Goal: Complete application form

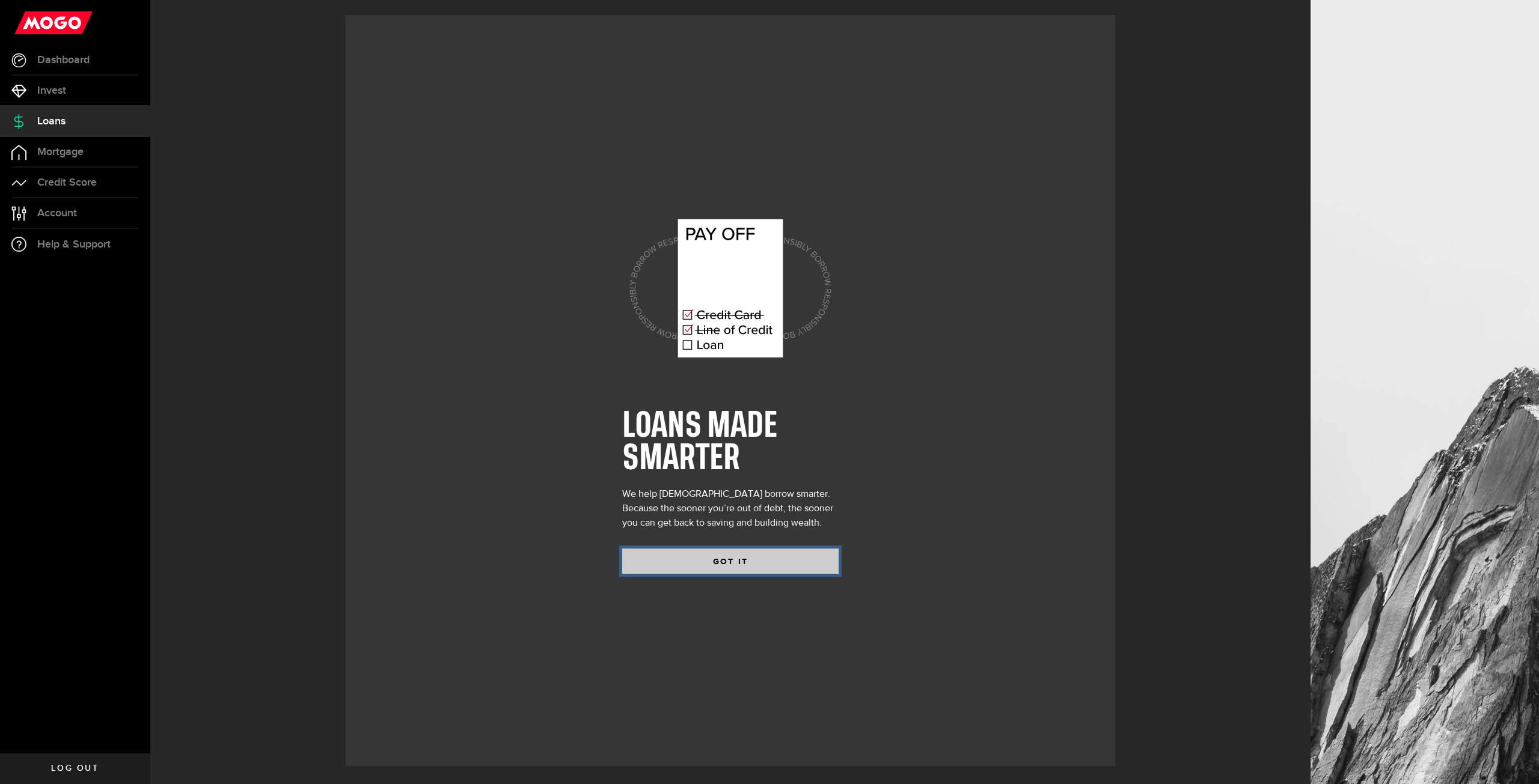
click at [682, 555] on button "GOT IT" at bounding box center [730, 561] width 216 height 25
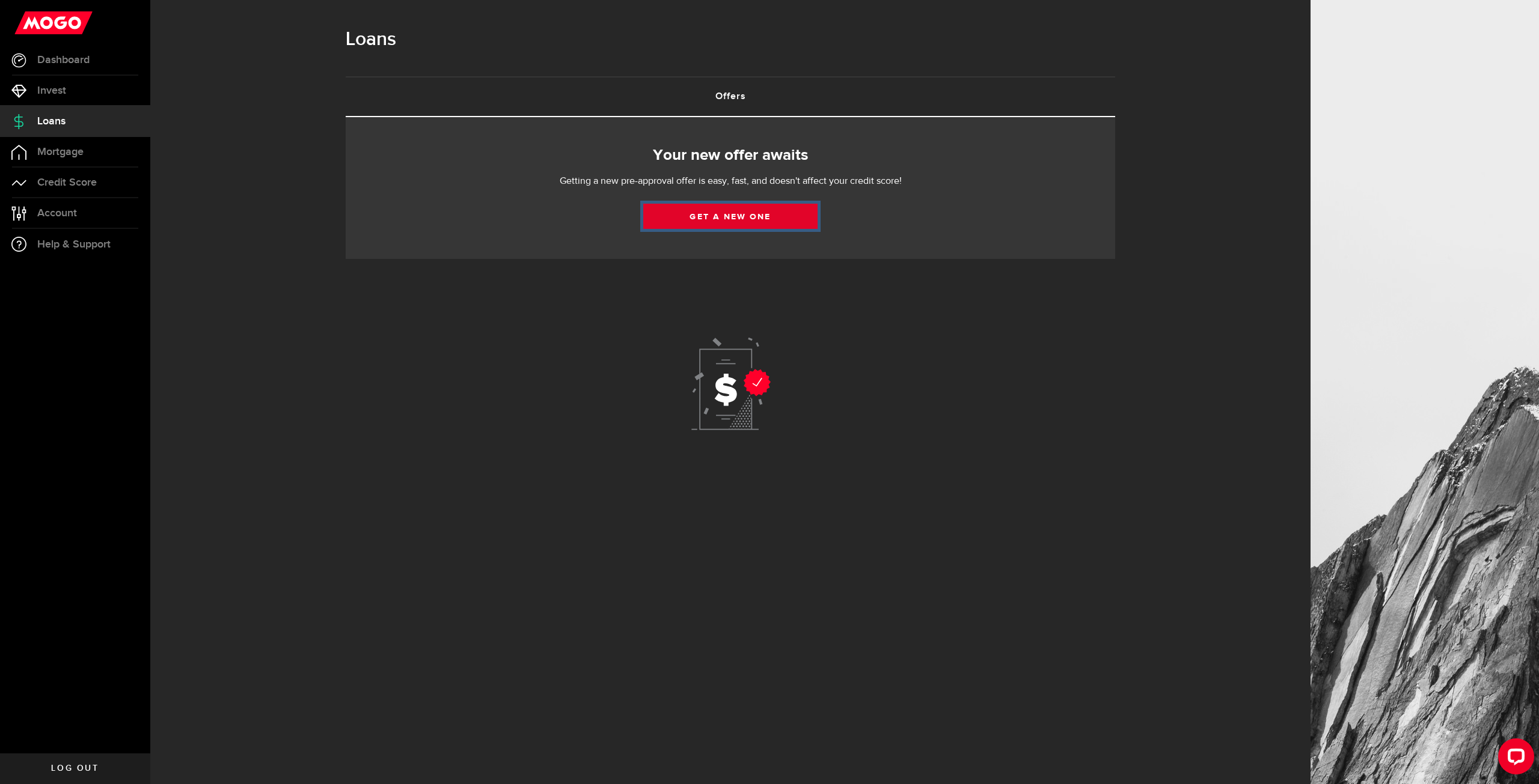
click at [750, 218] on link "Get a new one" at bounding box center [730, 216] width 174 height 25
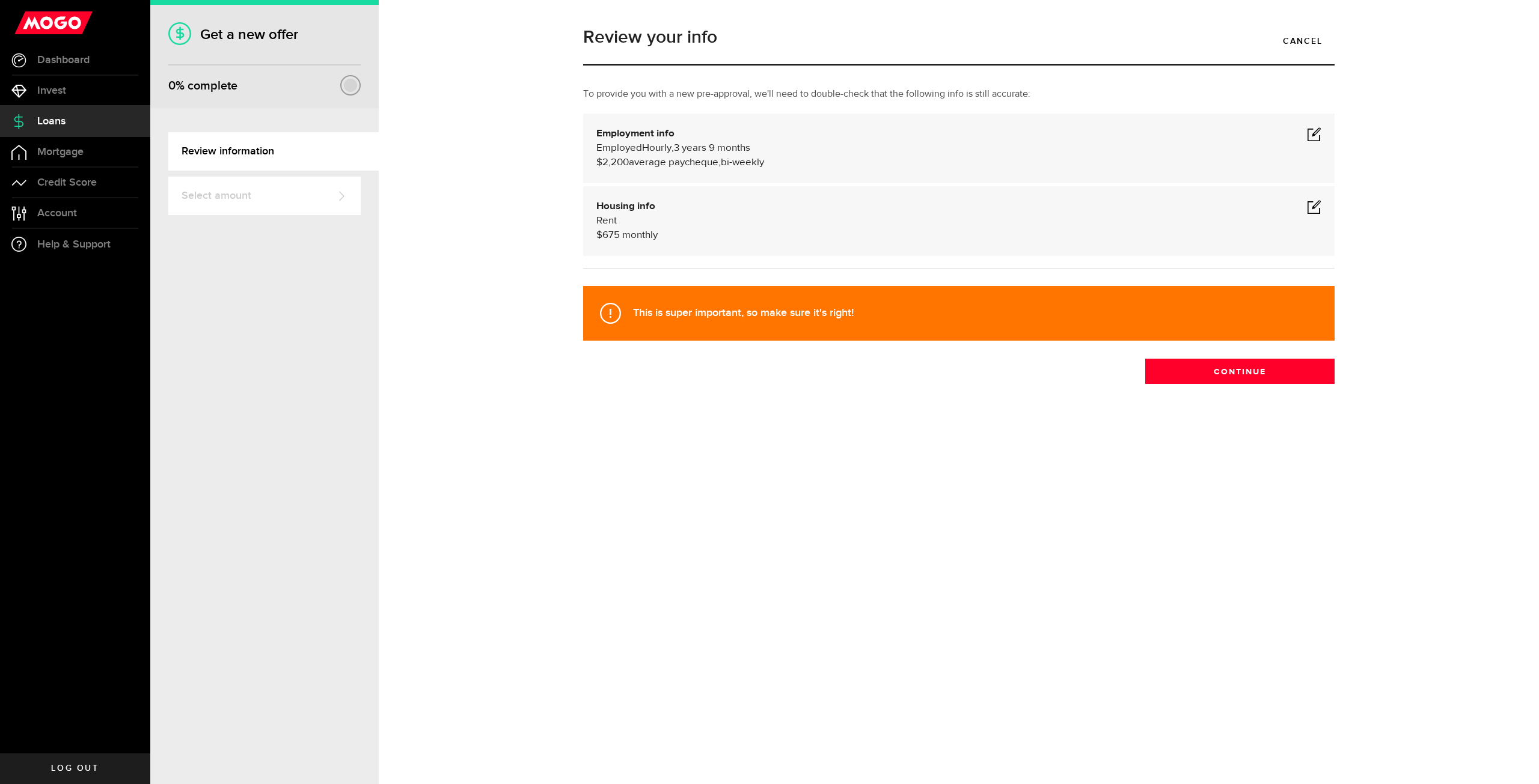
click at [1216, 384] on div "Review your info Cancel To provide you with a new pre-approval, we'll need to d…" at bounding box center [959, 231] width 1106 height 427
click at [1222, 375] on button "Continue" at bounding box center [1240, 371] width 189 height 25
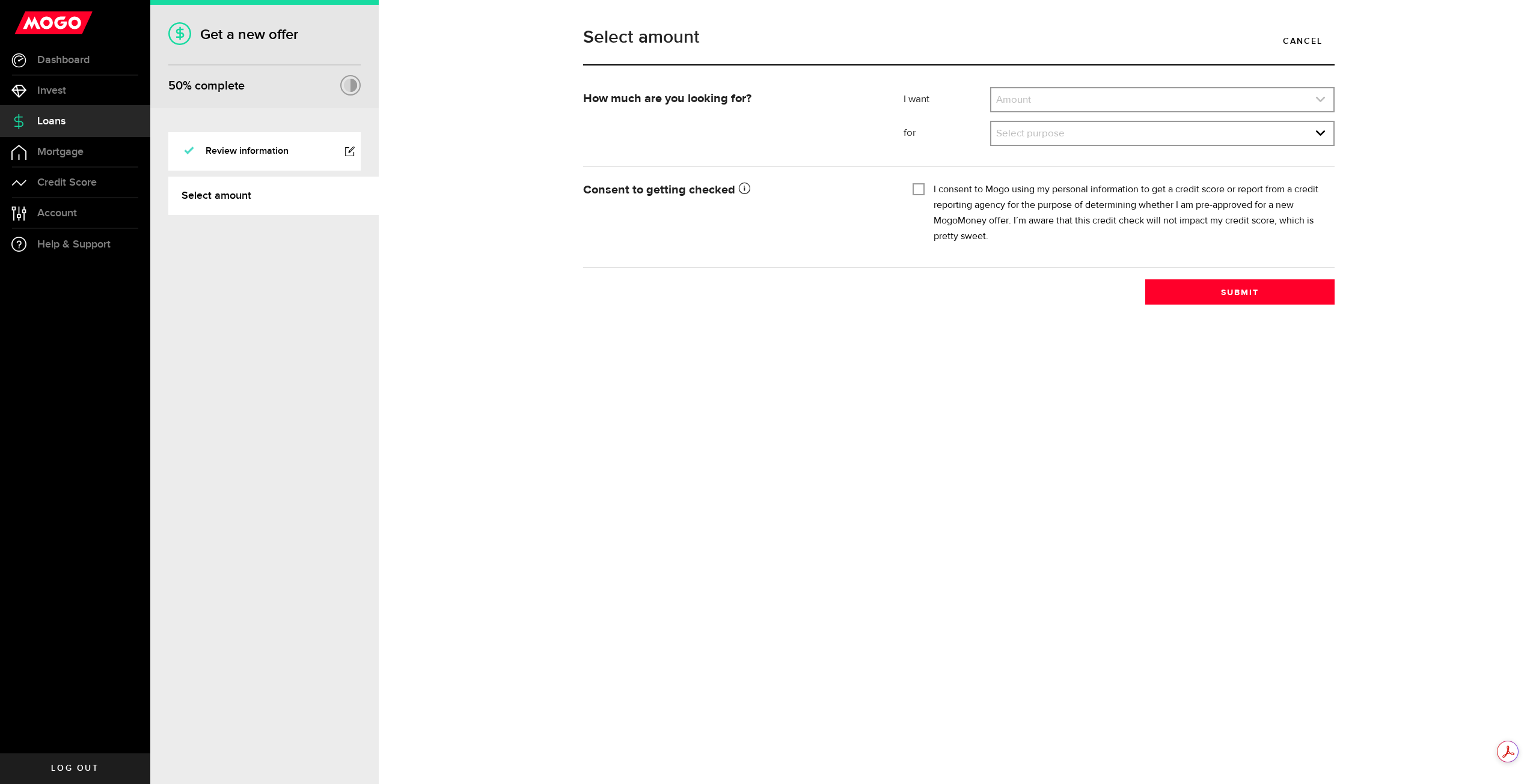
click at [1048, 103] on link "expand select" at bounding box center [1162, 100] width 342 height 23
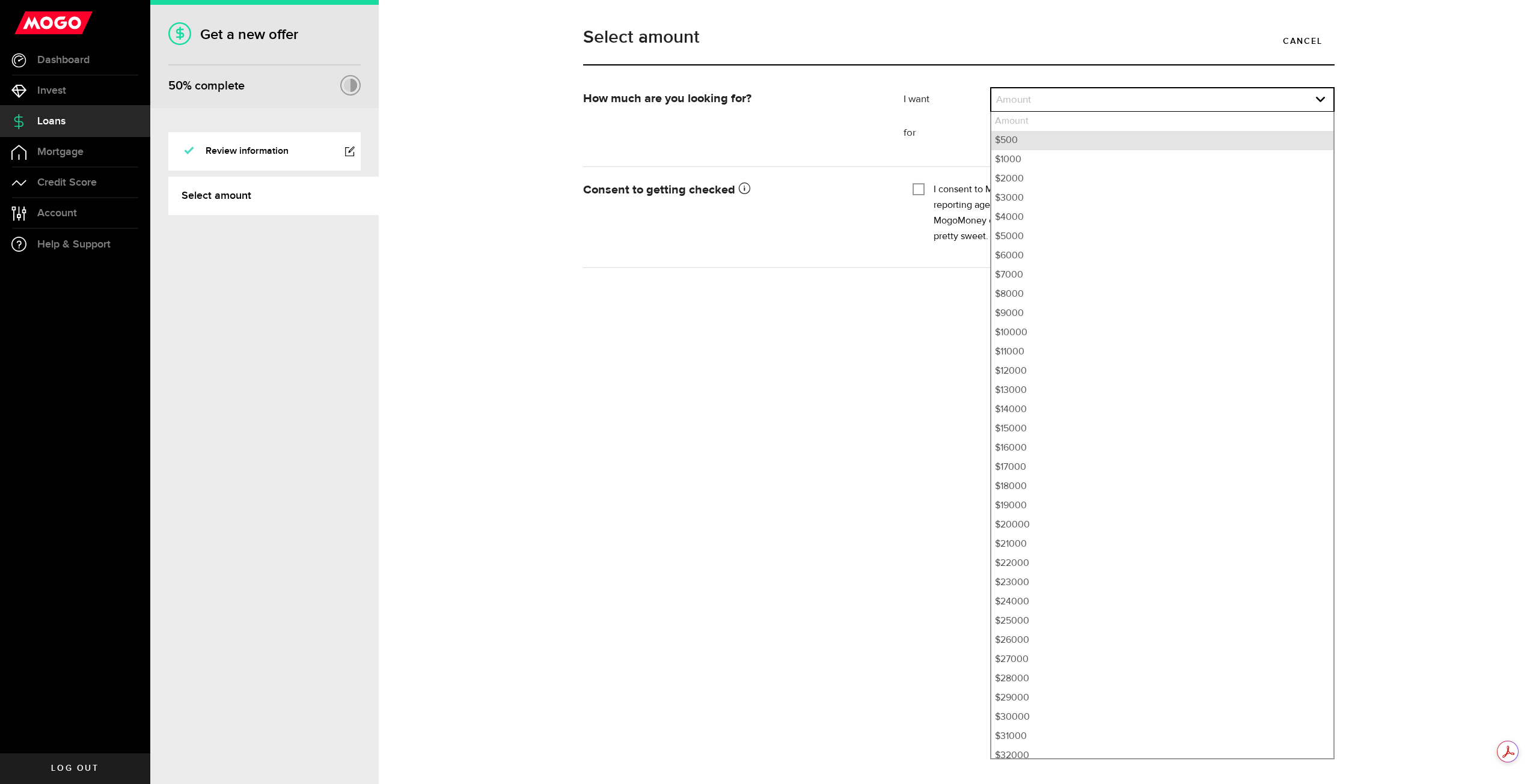
click at [1039, 145] on li "$500" at bounding box center [1162, 141] width 342 height 19
select select "500"
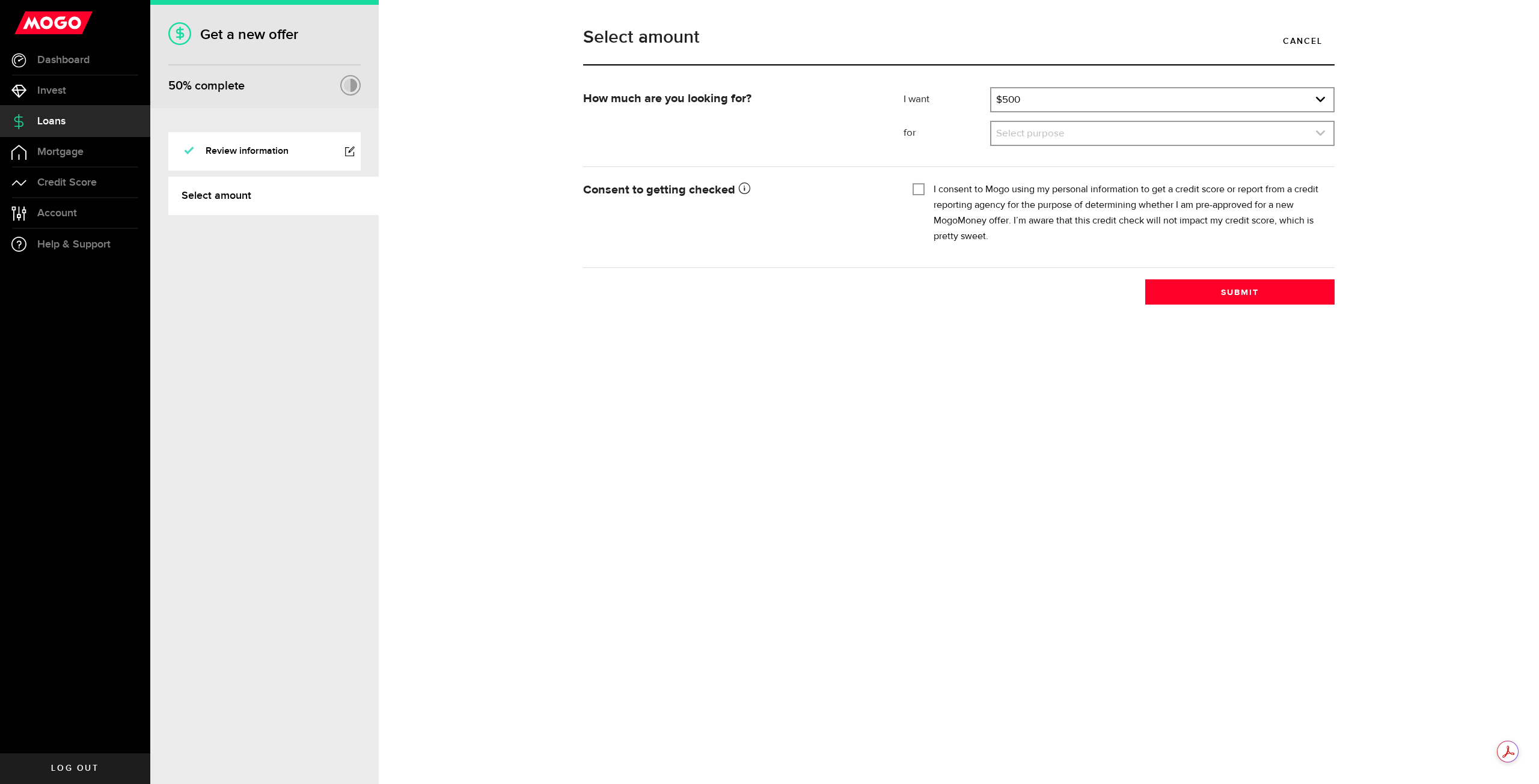
click at [1039, 131] on link "expand select" at bounding box center [1162, 133] width 342 height 23
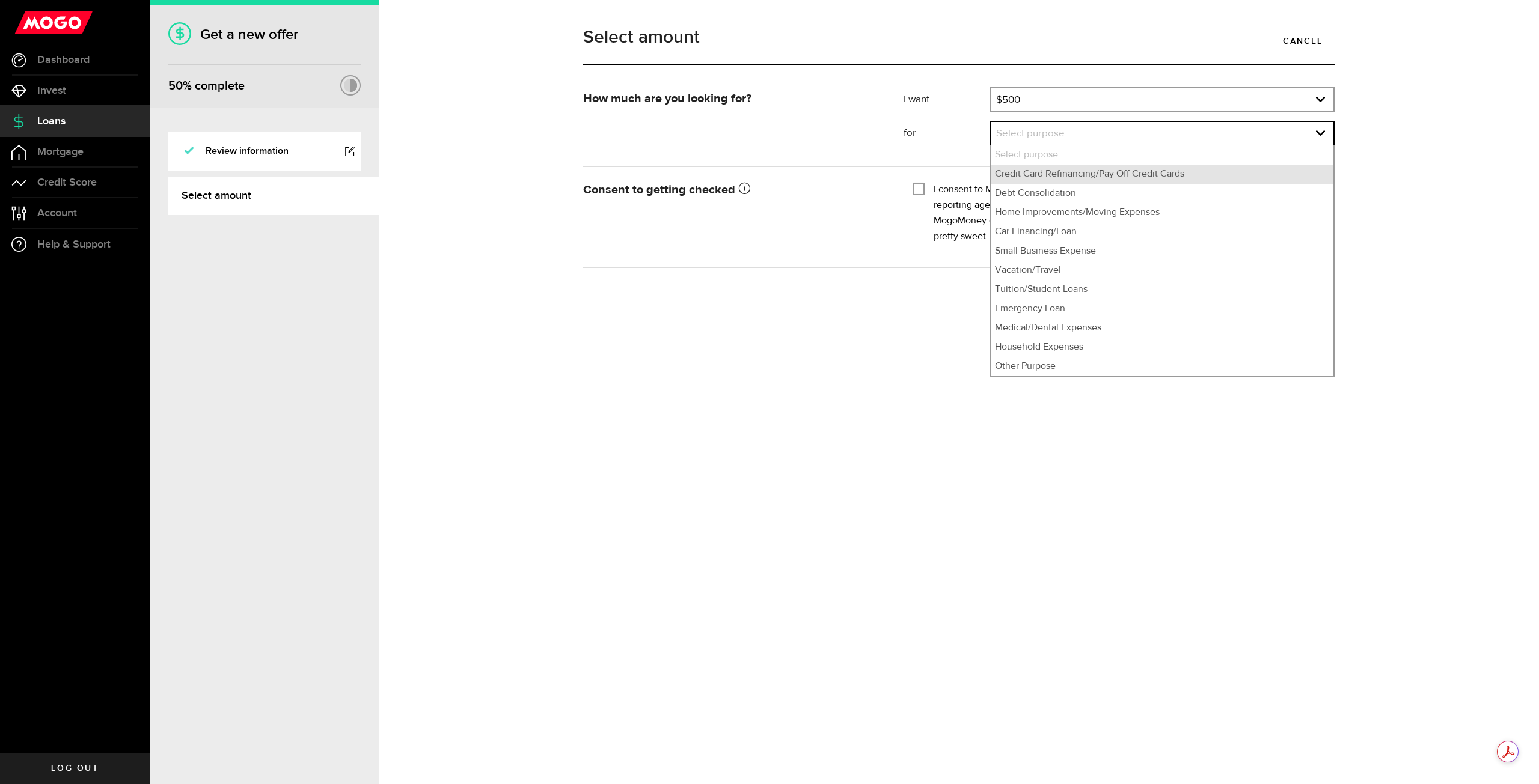
click at [1041, 173] on li "Credit Card Refinancing/Pay Off Credit Cards" at bounding box center [1162, 174] width 342 height 19
select select "Credit Card Refinancing/Pay Off Credit Cards"
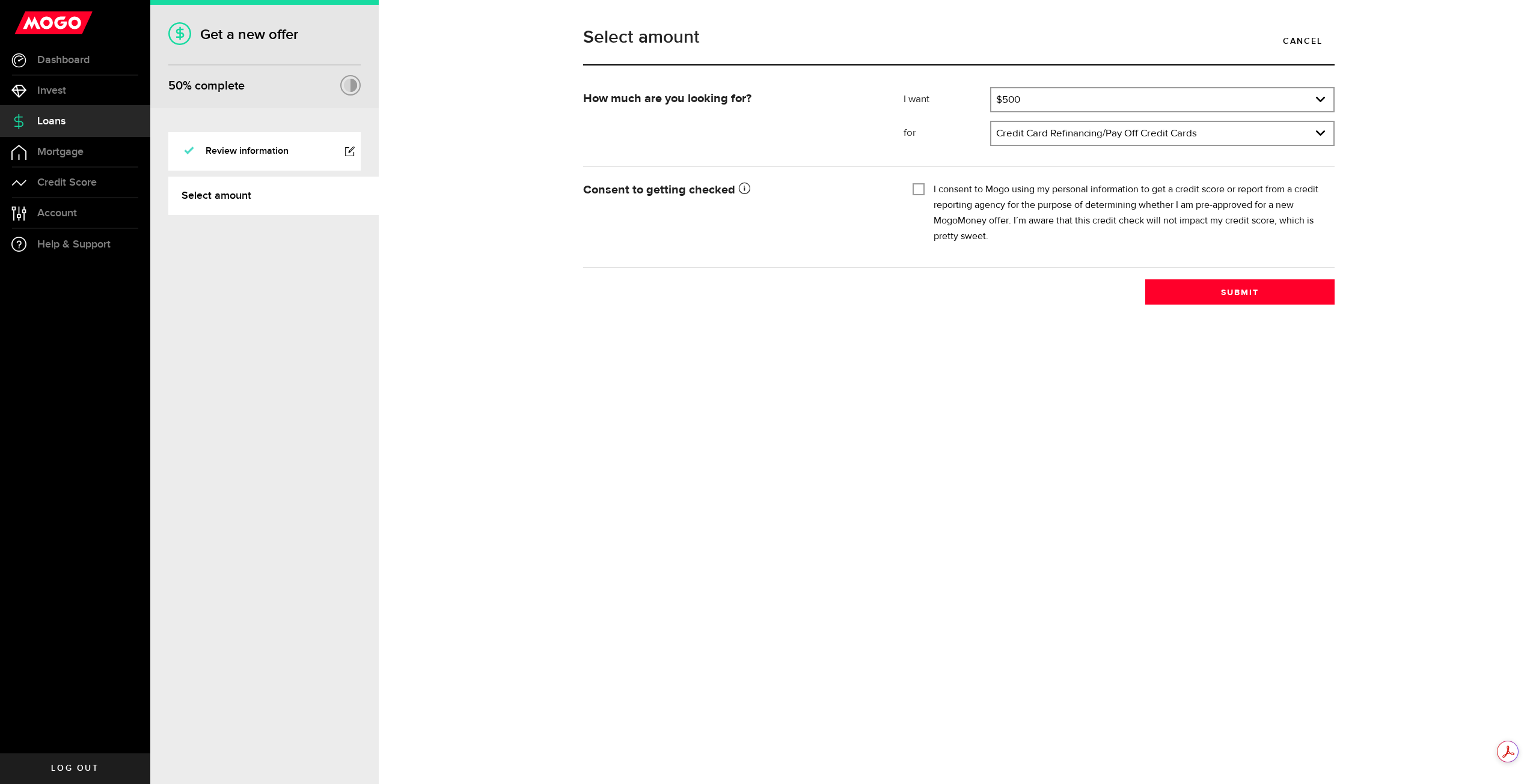
click at [925, 187] on input "I consent to Mogo using my personal information to get a credit score or report…" at bounding box center [919, 188] width 12 height 12
checkbox input "true"
click at [1212, 292] on button "Submit" at bounding box center [1240, 292] width 189 height 25
